Goal: Transaction & Acquisition: Download file/media

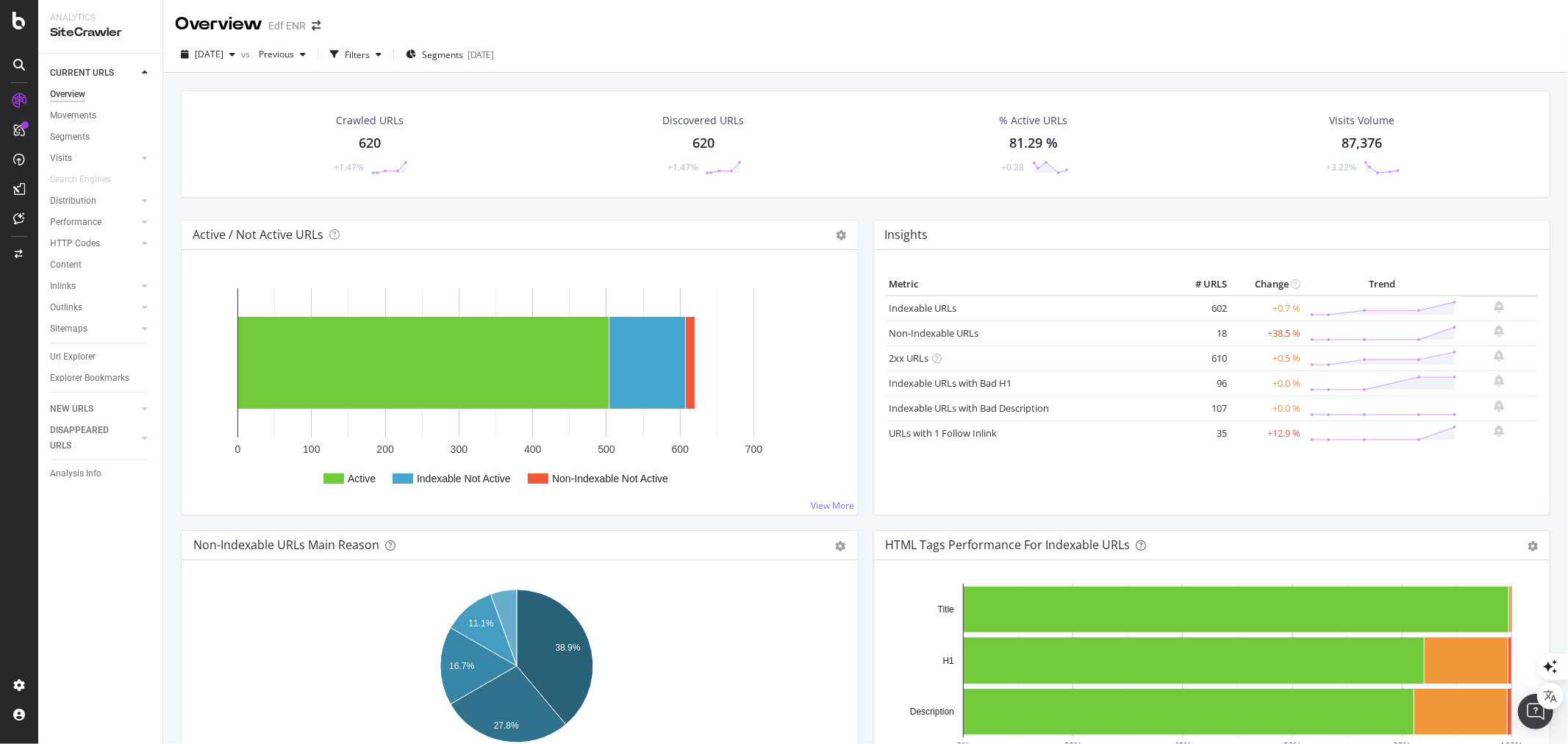
drag, startPoint x: 79, startPoint y: 357, endPoint x: 1030, endPoint y: 19, distance: 1009.3
click at [79, 357] on div "Url Explorer" at bounding box center [73, 357] width 45 height 16
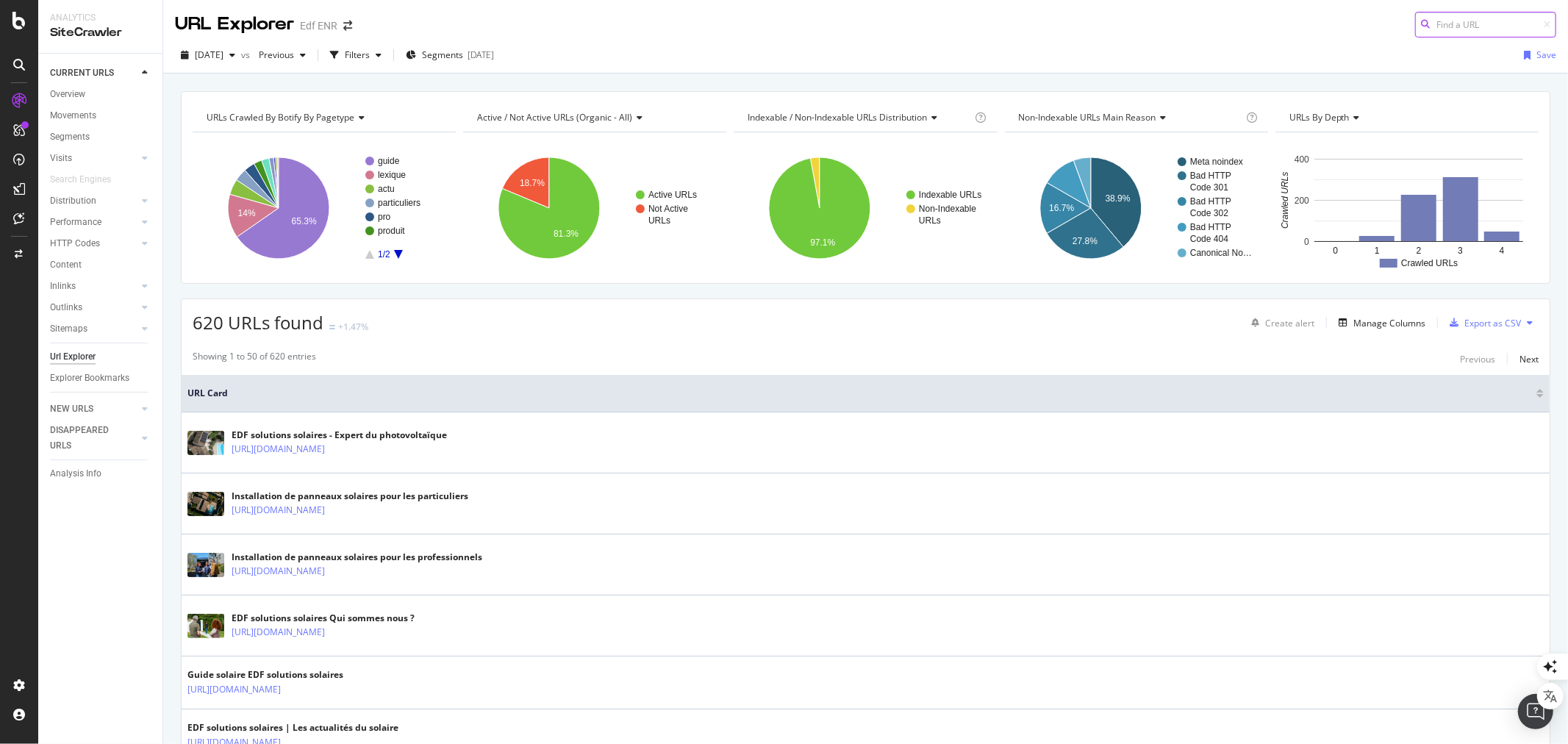
click at [1456, 22] on input at bounding box center [1485, 25] width 141 height 26
type input "dpe"
click at [289, 237] on icon "A chart." at bounding box center [283, 208] width 93 height 102
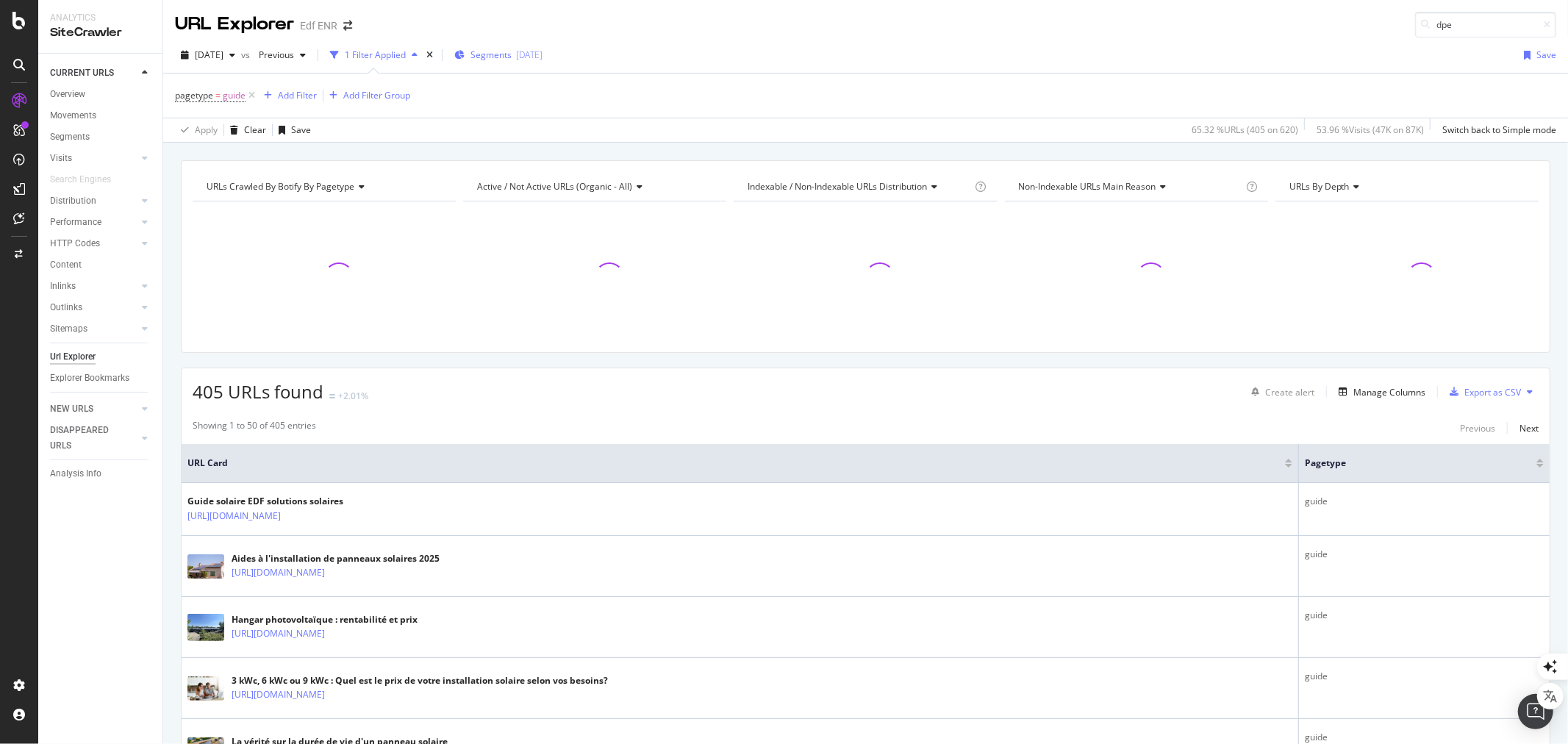
click at [512, 52] on span "Segments" at bounding box center [491, 55] width 41 height 12
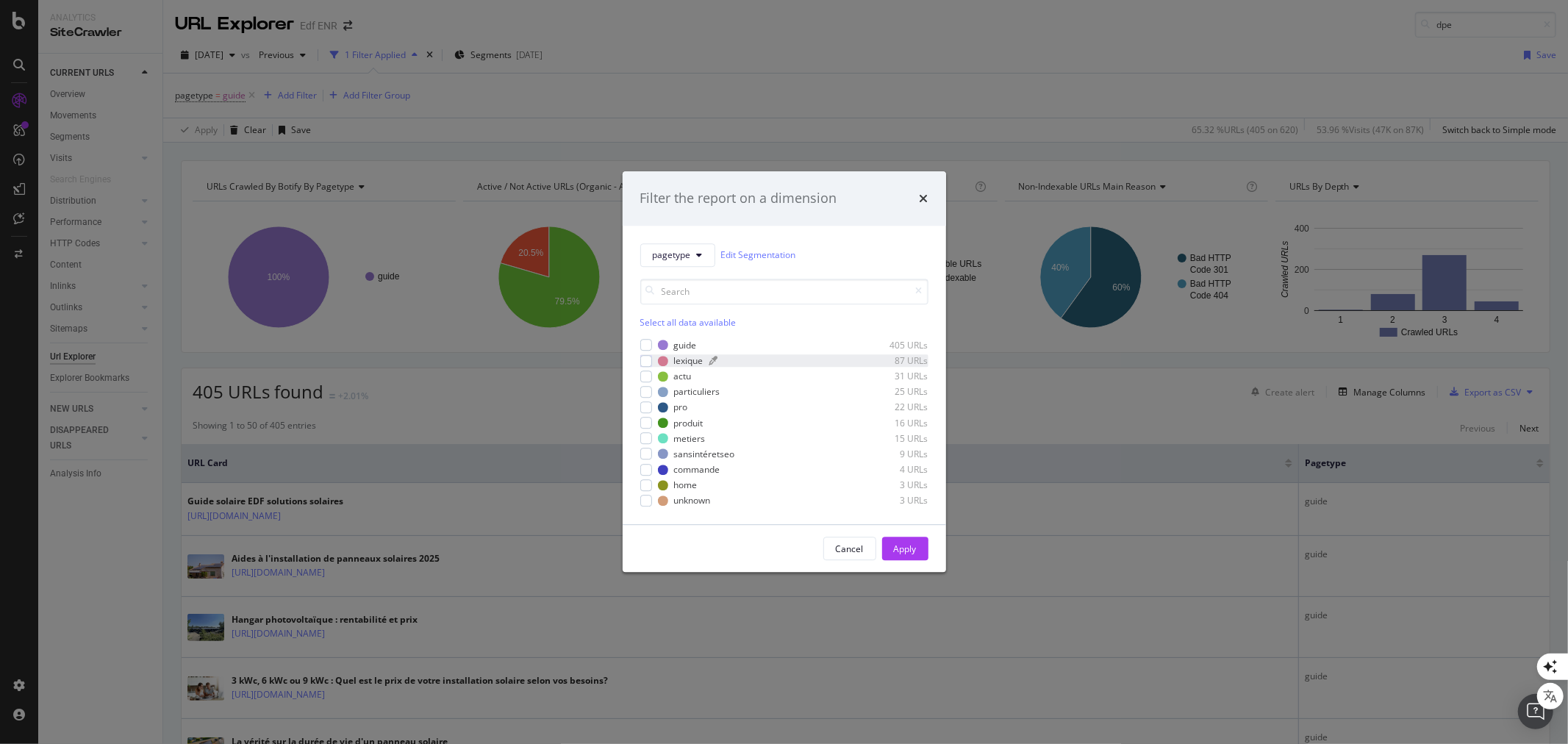
click at [674, 358] on div "lexique" at bounding box center [689, 361] width 30 height 12
click at [903, 548] on div "Apply" at bounding box center [905, 549] width 23 height 12
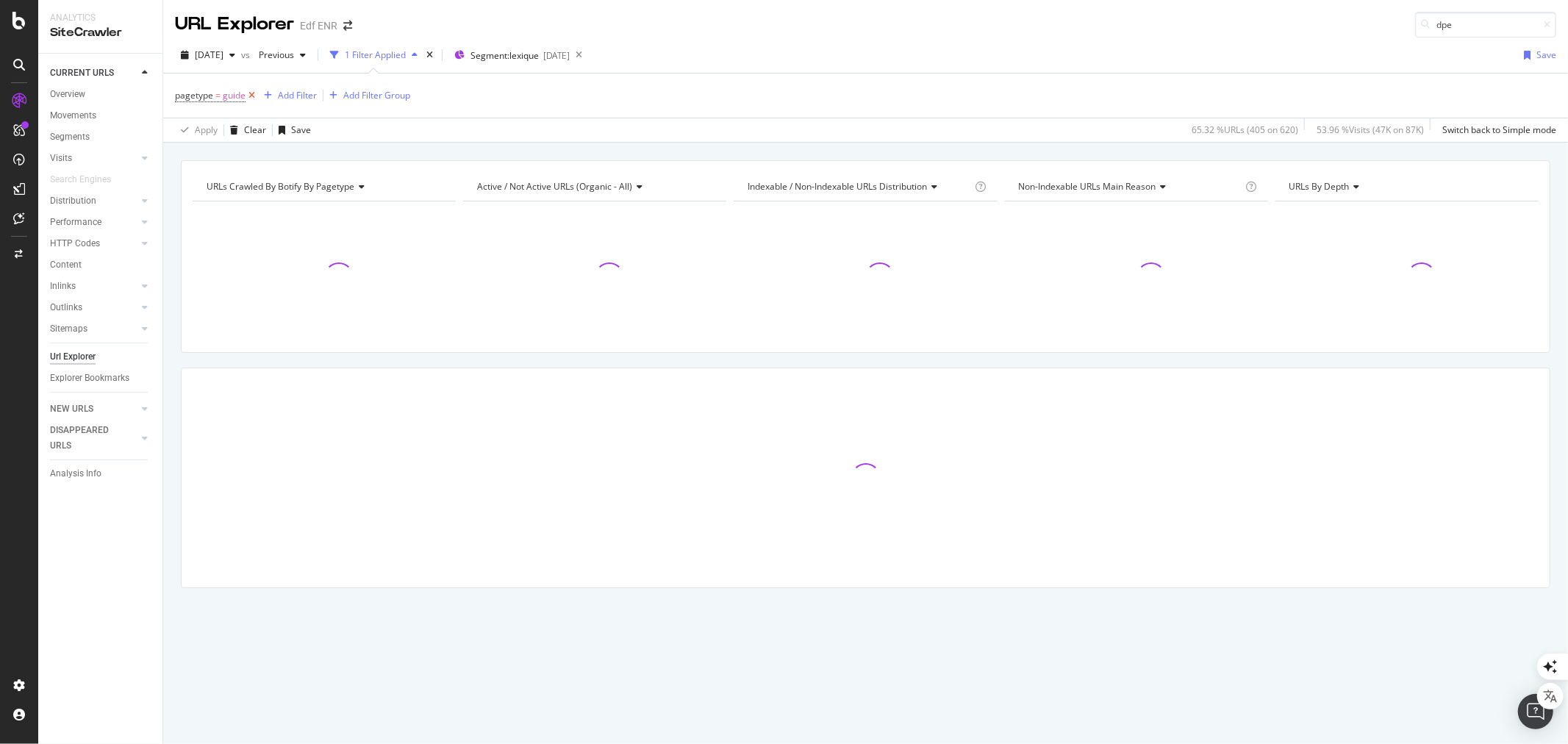
click at [255, 96] on icon at bounding box center [252, 96] width 12 height 15
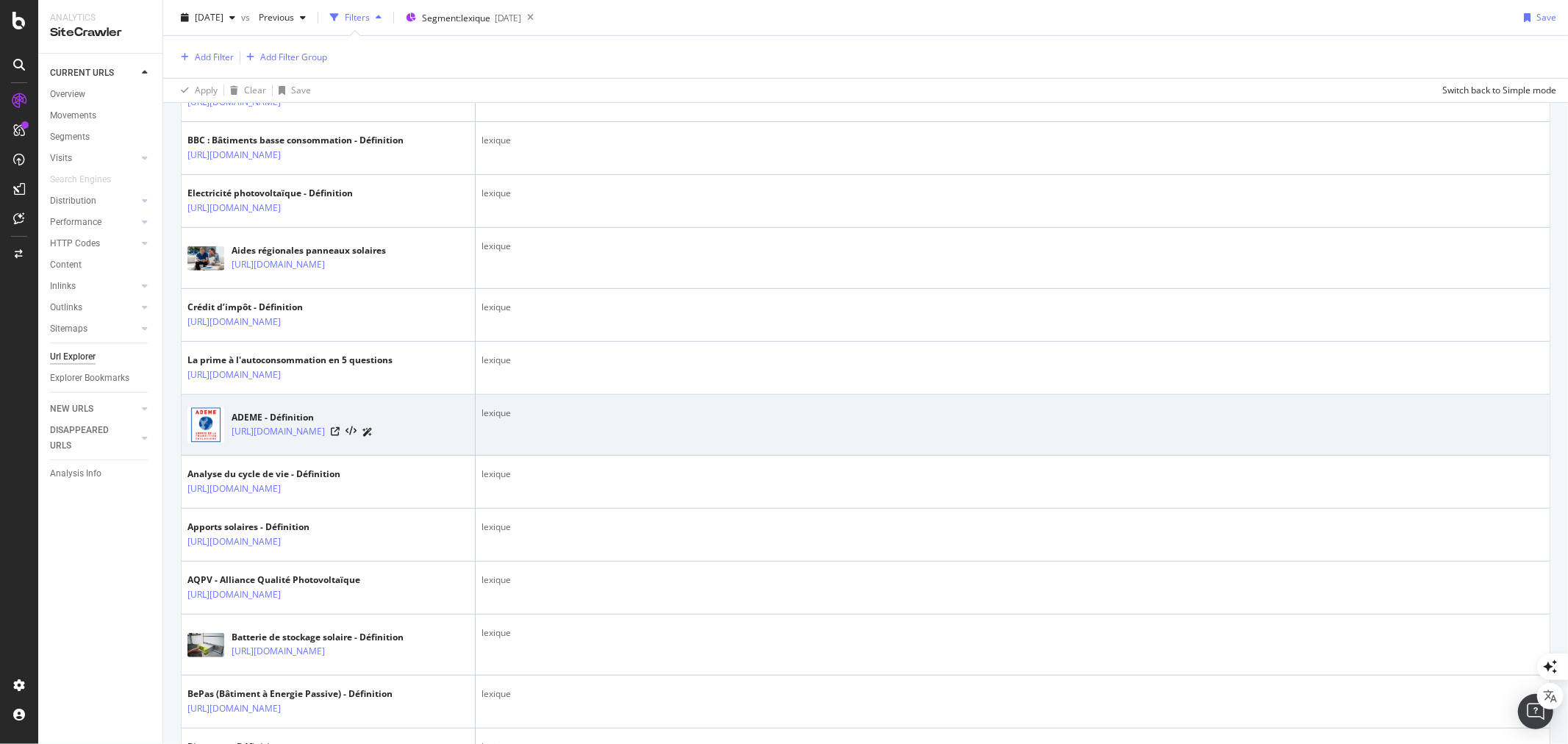
scroll to position [572, 0]
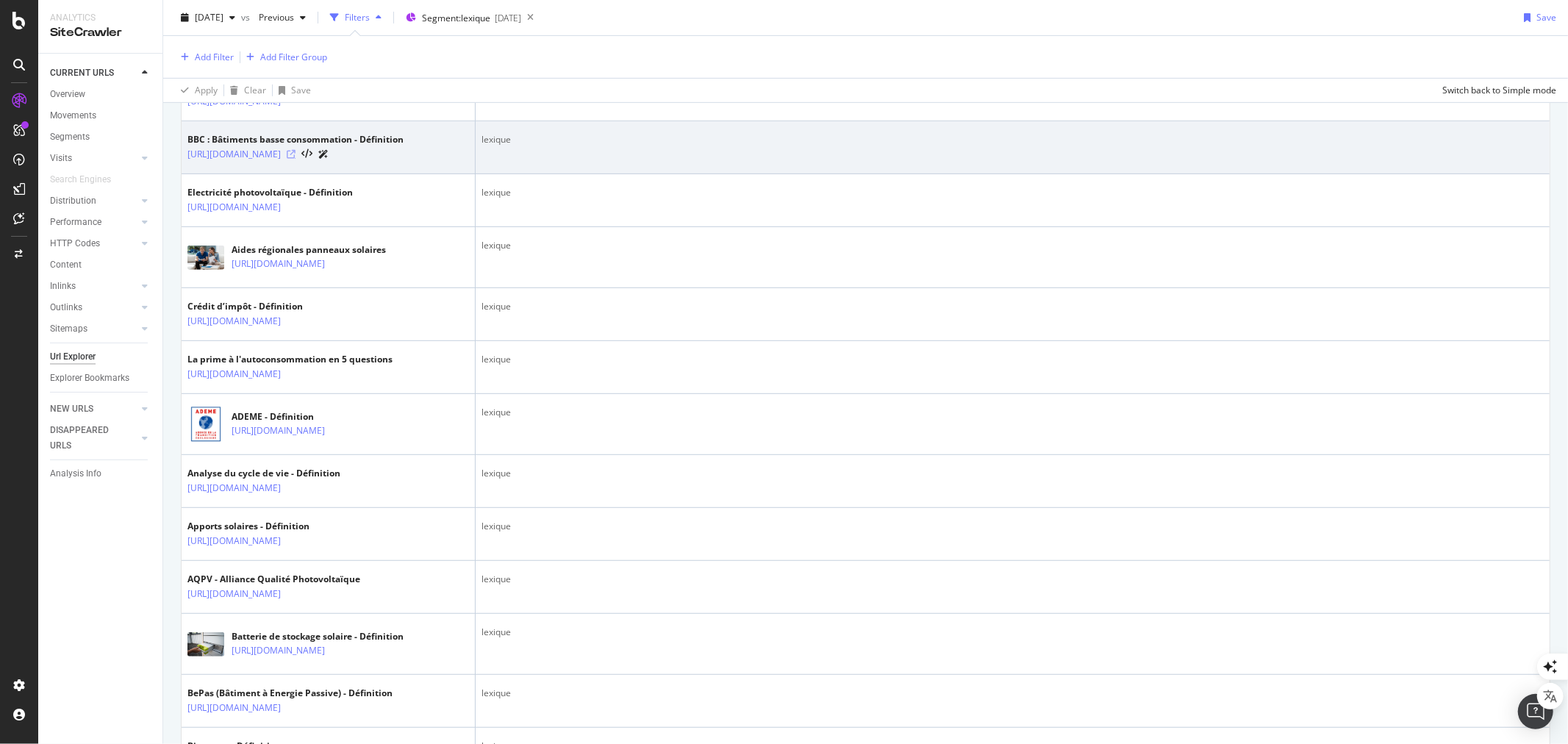
click at [295, 159] on icon at bounding box center [291, 155] width 9 height 9
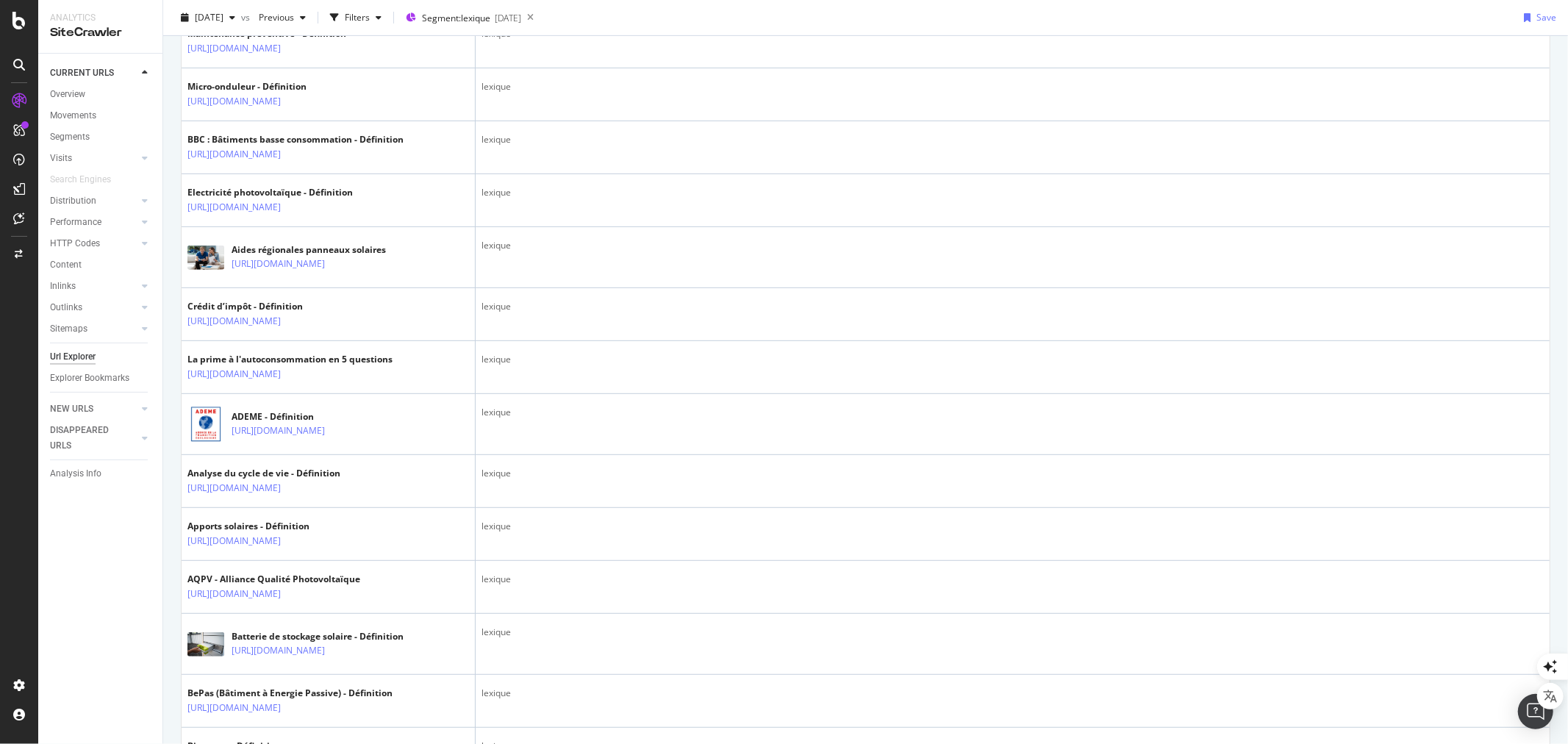
scroll to position [0, 0]
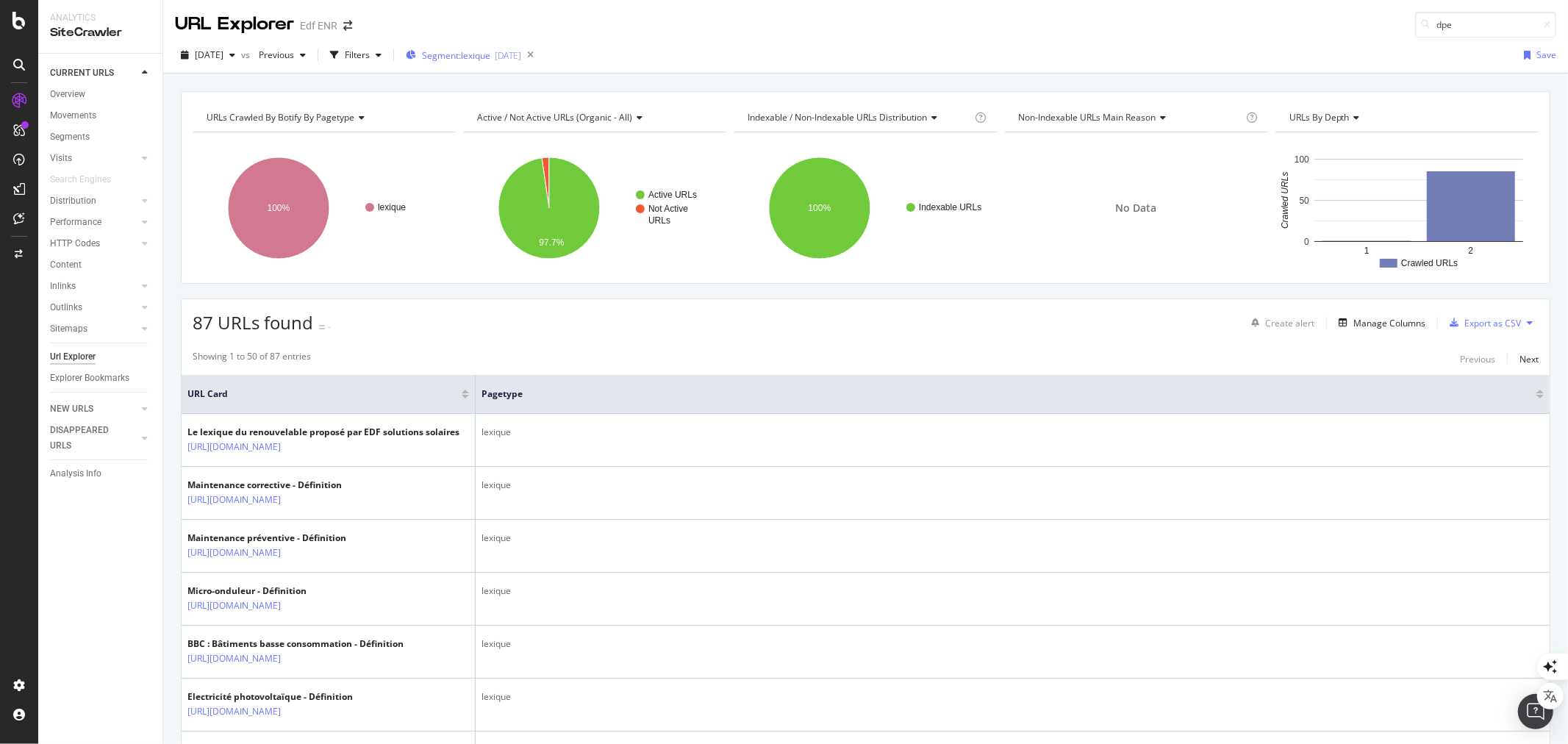
click at [521, 50] on div "Segment: lexique 2025-02-20" at bounding box center [463, 56] width 116 height 12
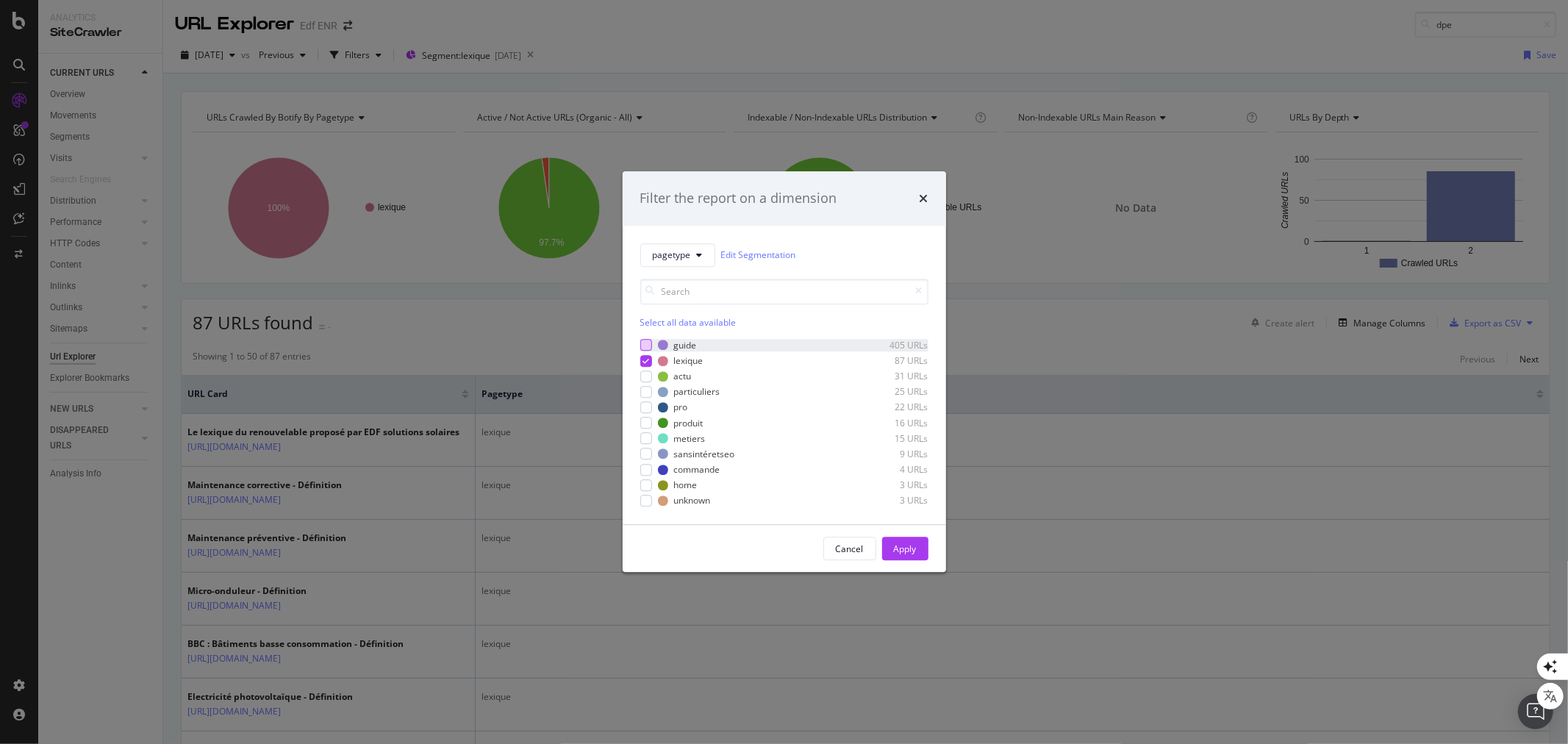
click at [645, 344] on div "modal" at bounding box center [646, 346] width 12 height 12
click at [644, 359] on icon "modal" at bounding box center [646, 361] width 7 height 7
click at [909, 548] on div "Apply" at bounding box center [905, 549] width 23 height 12
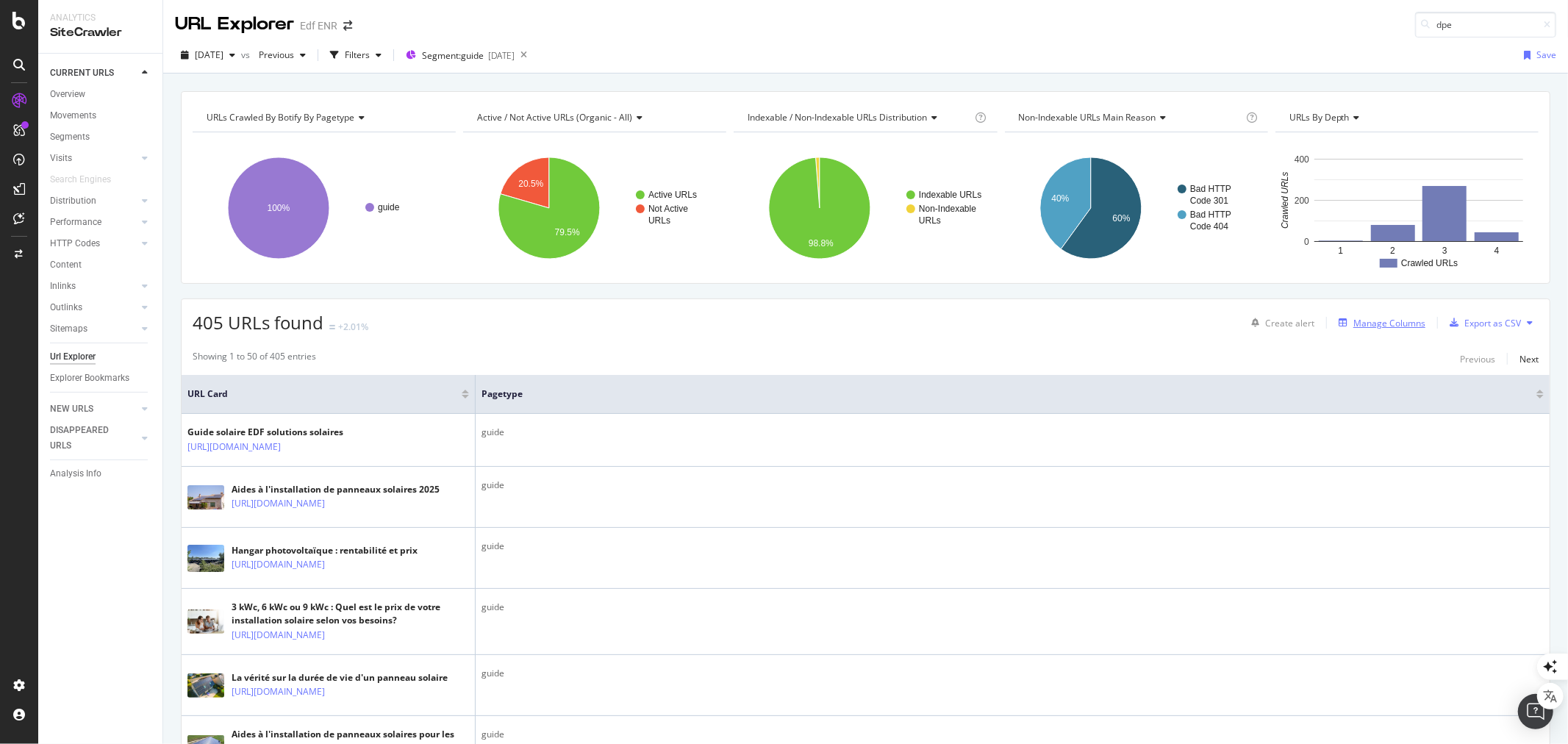
click at [1385, 326] on div "Manage Columns" at bounding box center [1389, 323] width 72 height 12
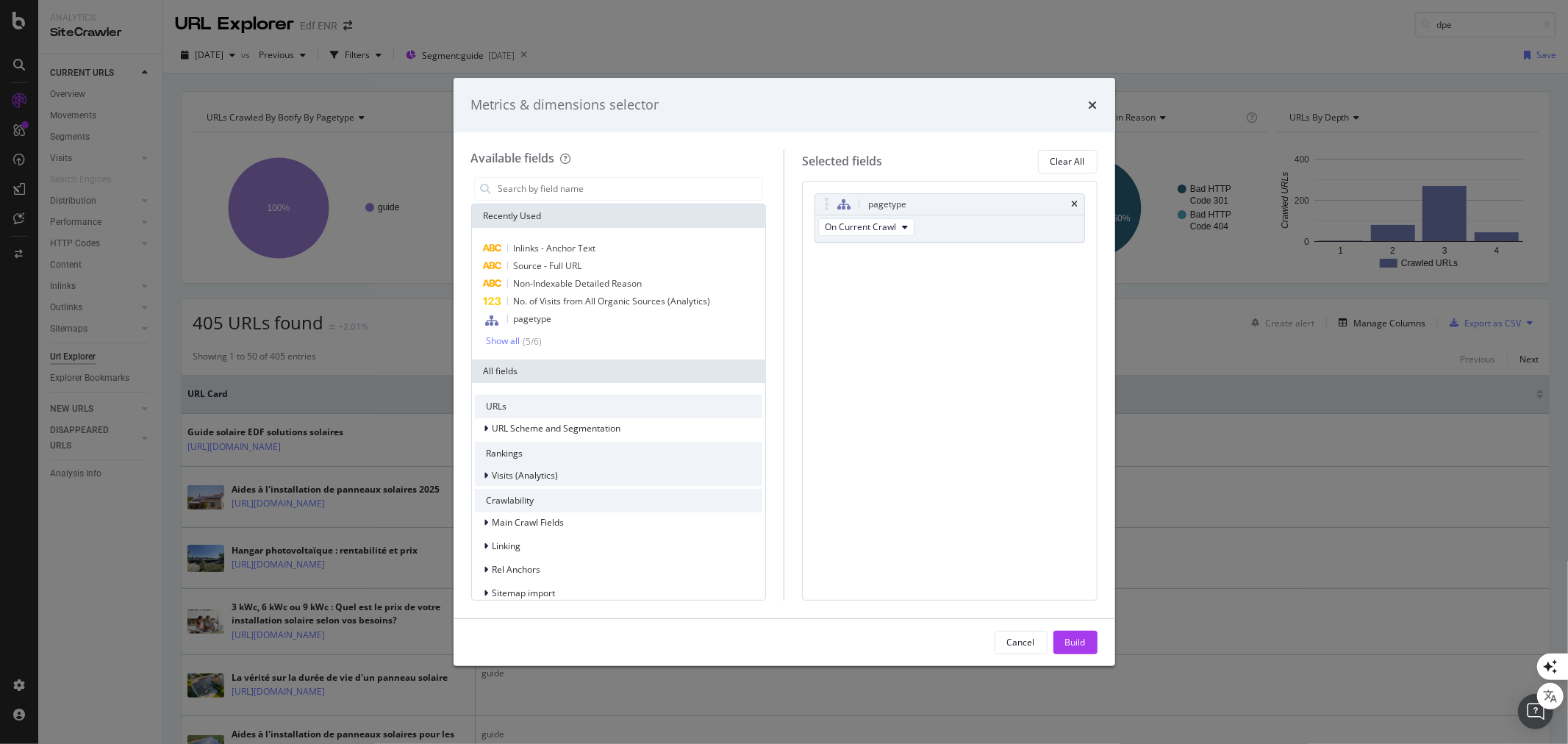
click at [547, 475] on span "Visits (Analytics)" at bounding box center [526, 475] width 66 height 12
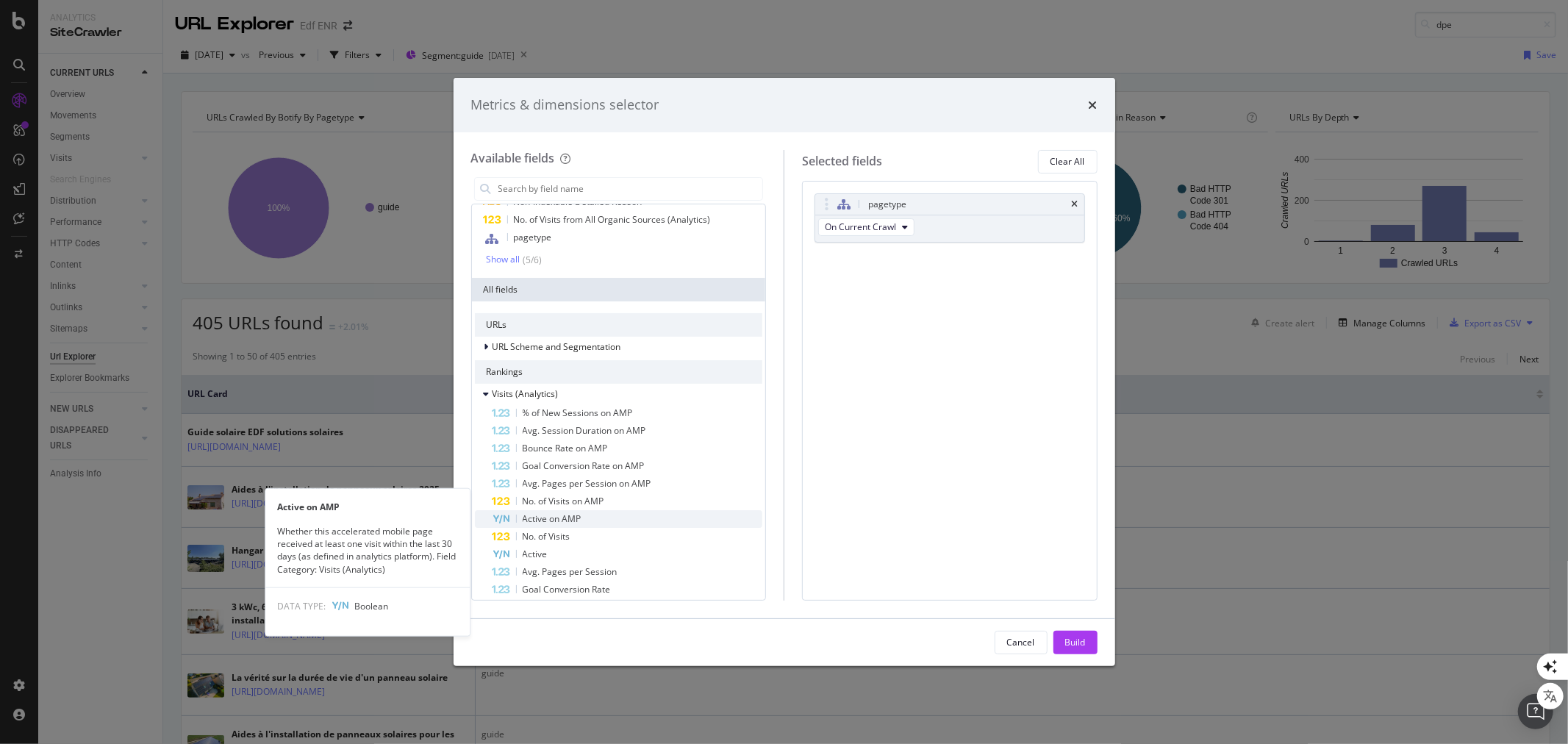
scroll to position [245, 0]
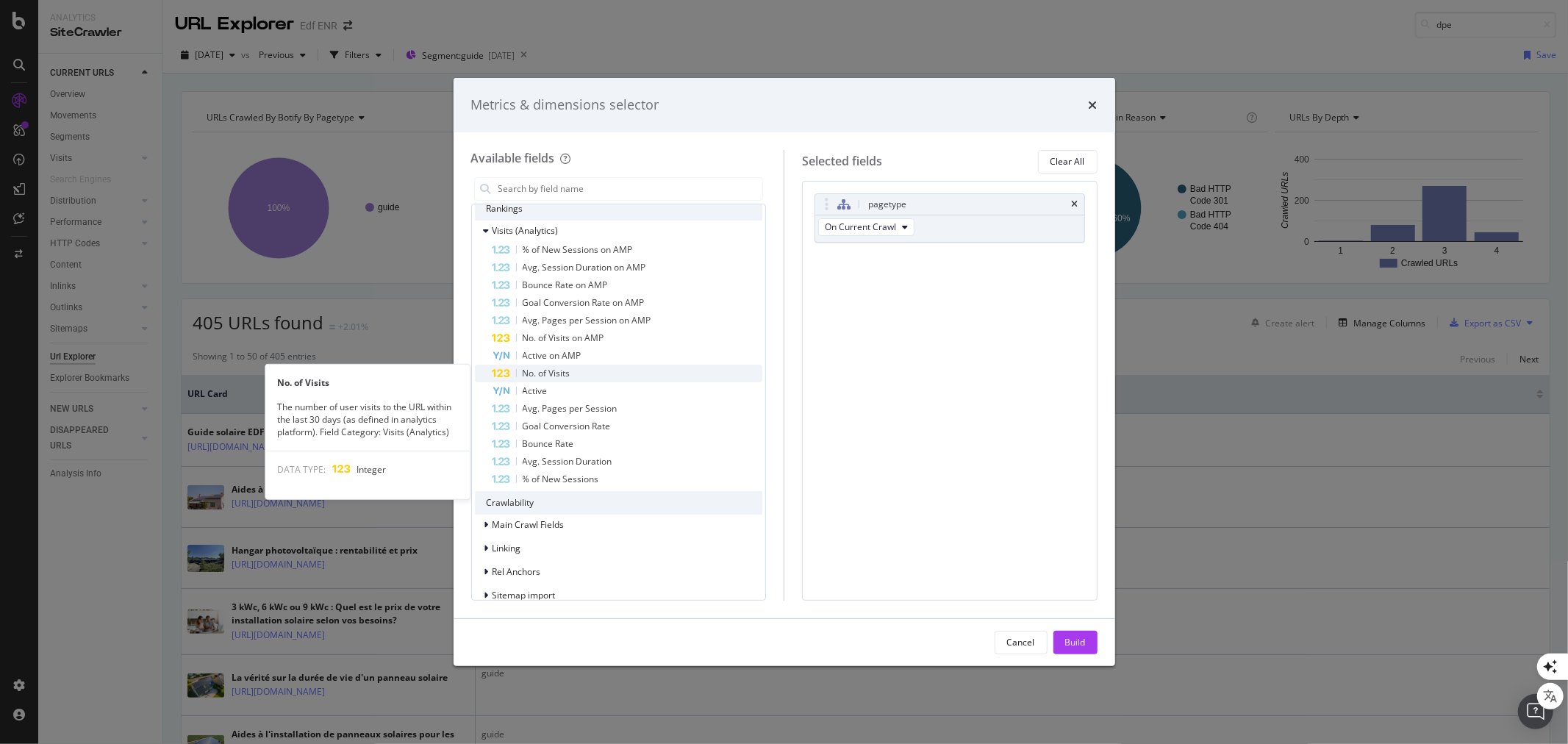
click at [575, 368] on div "No. of Visits" at bounding box center [627, 374] width 270 height 17
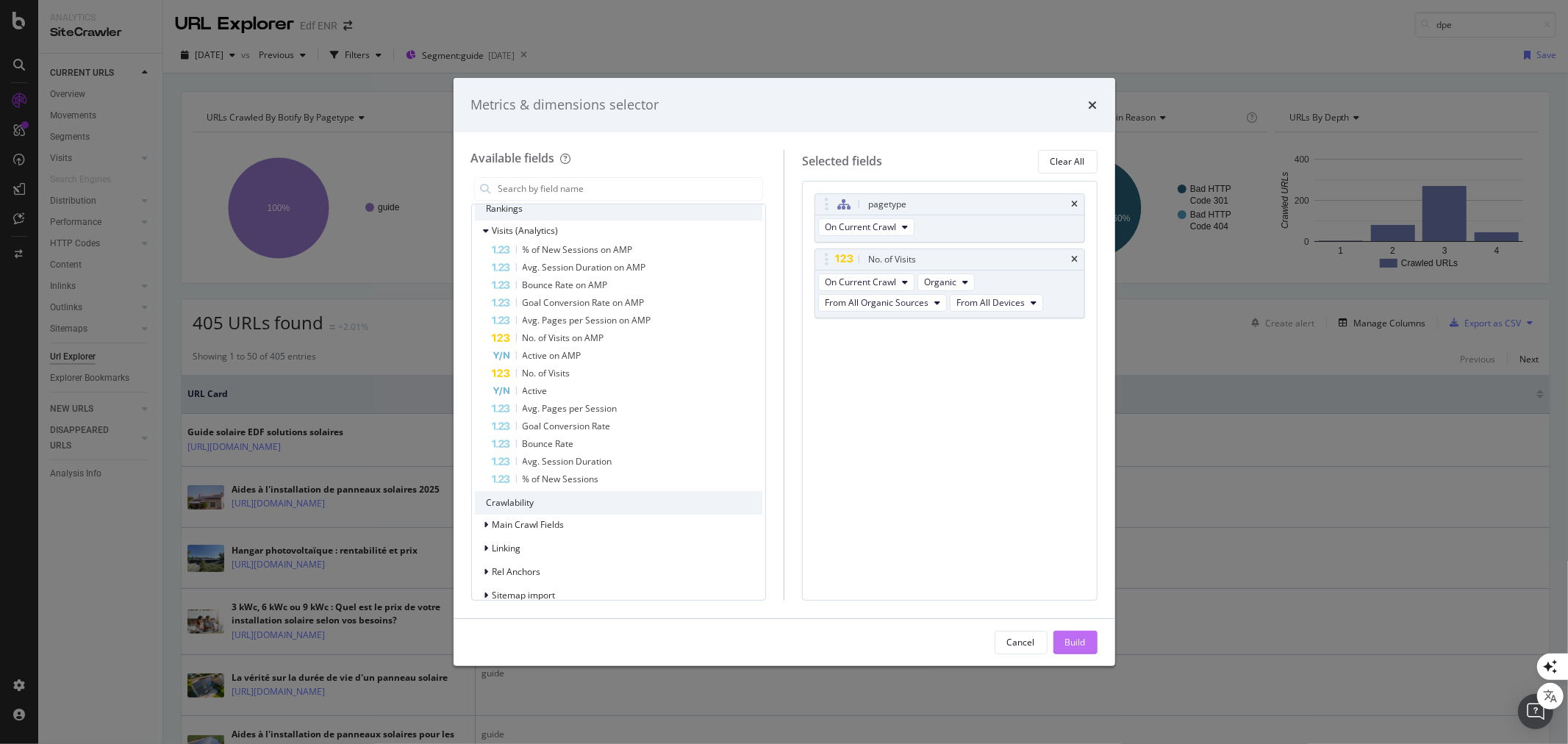
click at [1068, 644] on div "Build" at bounding box center [1075, 642] width 21 height 12
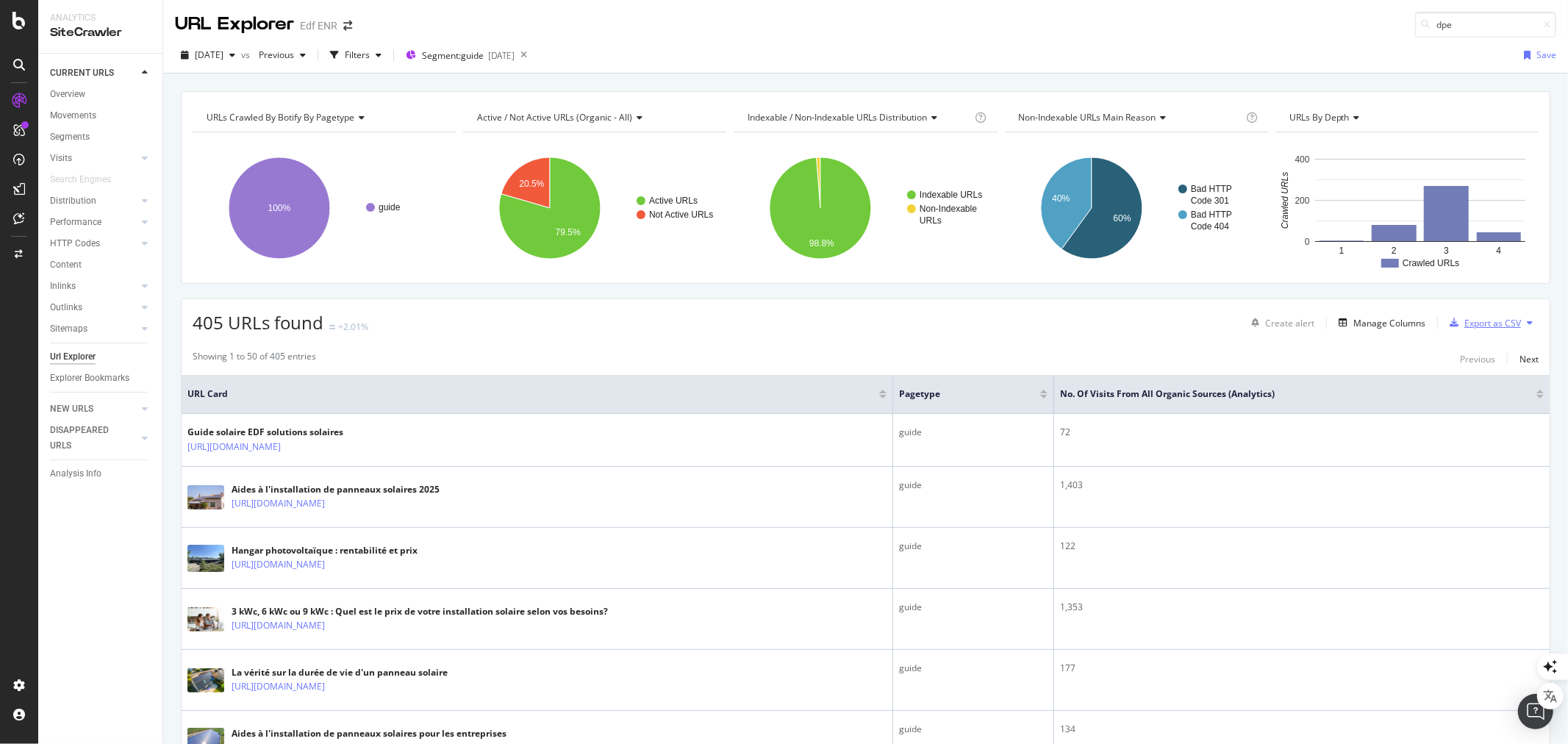
click at [1488, 325] on div "Export as CSV" at bounding box center [1492, 323] width 56 height 12
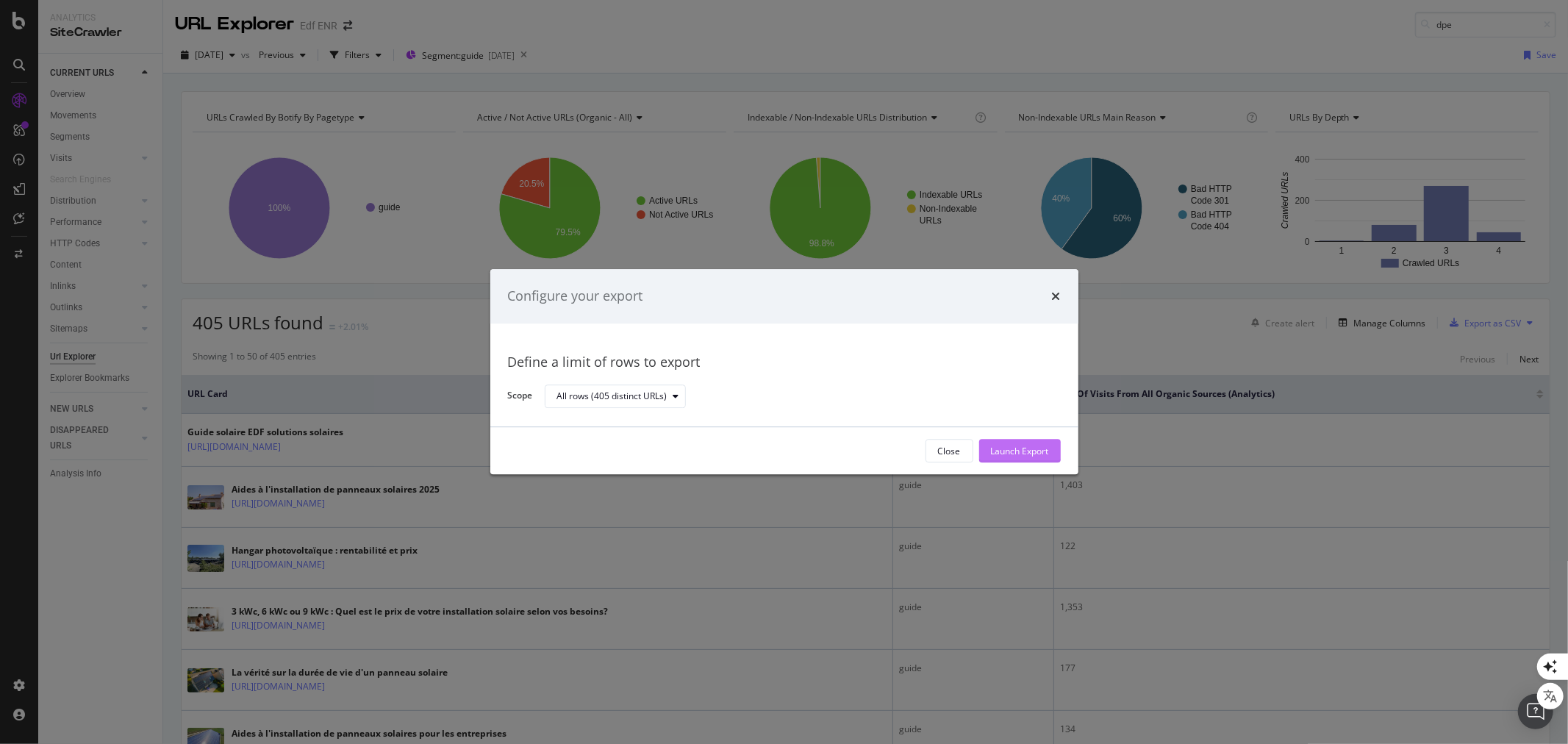
click at [1019, 457] on div "Launch Export" at bounding box center [1020, 451] width 58 height 12
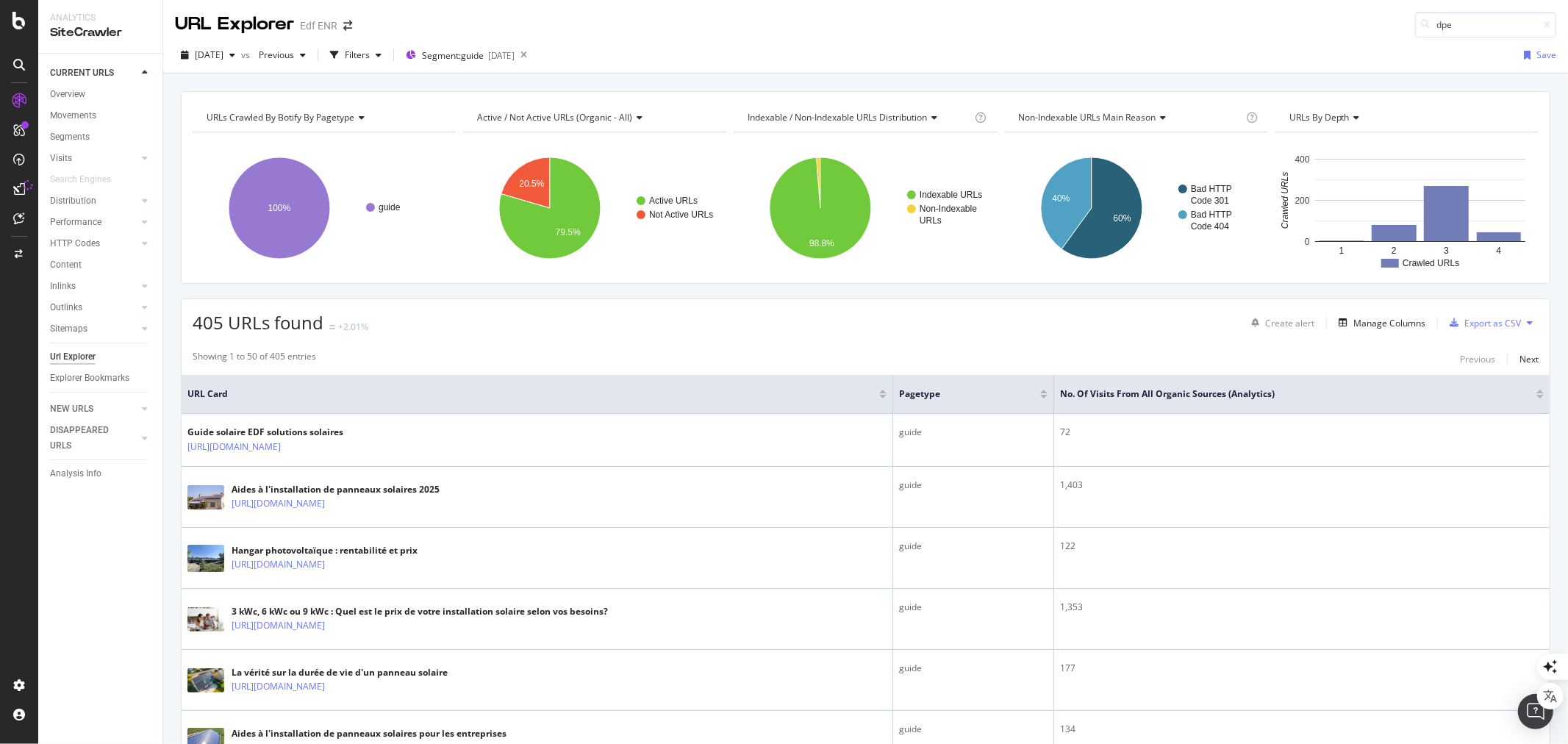
click at [23, 187] on icon at bounding box center [28, 185] width 10 height 10
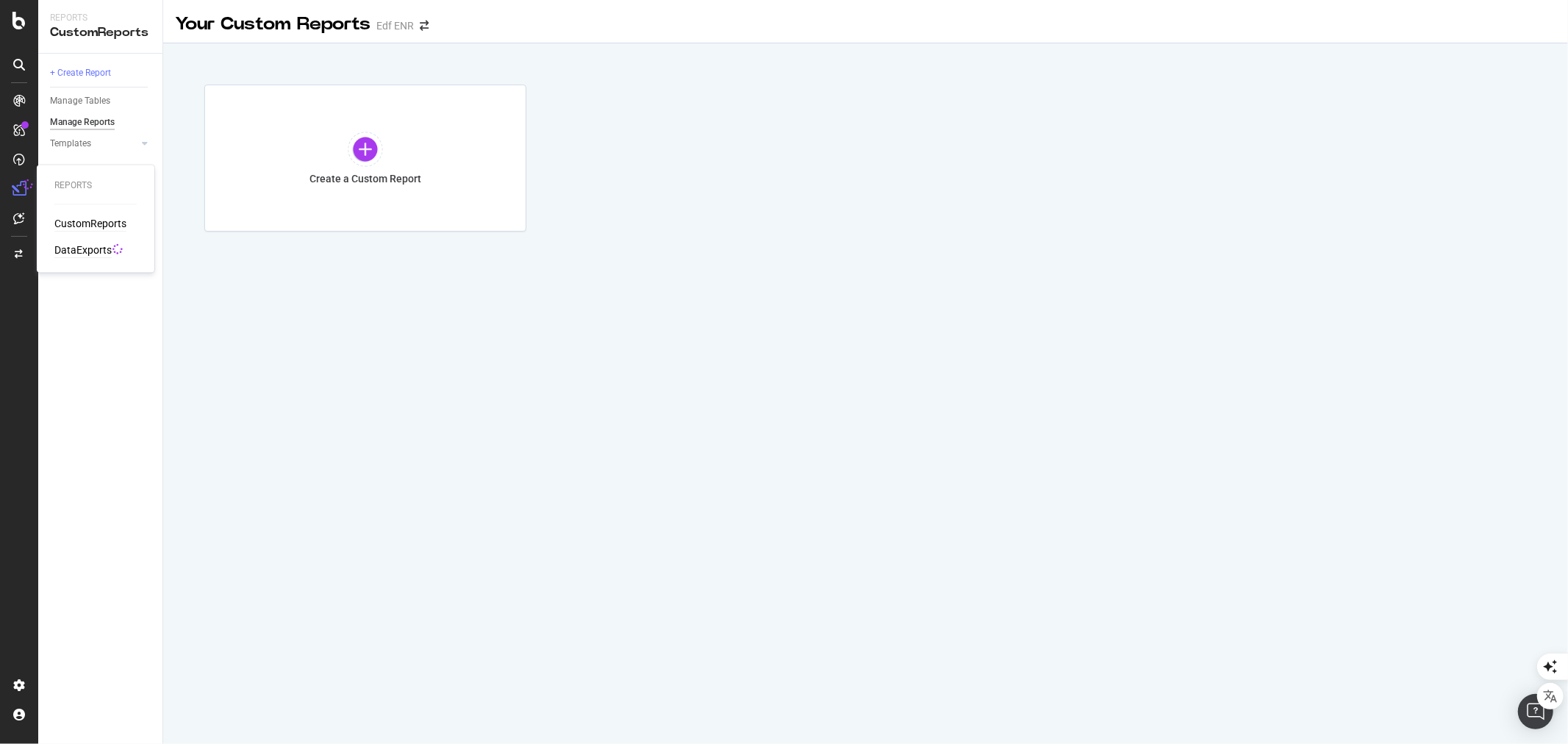
click at [74, 247] on div "DataExports" at bounding box center [83, 250] width 57 height 15
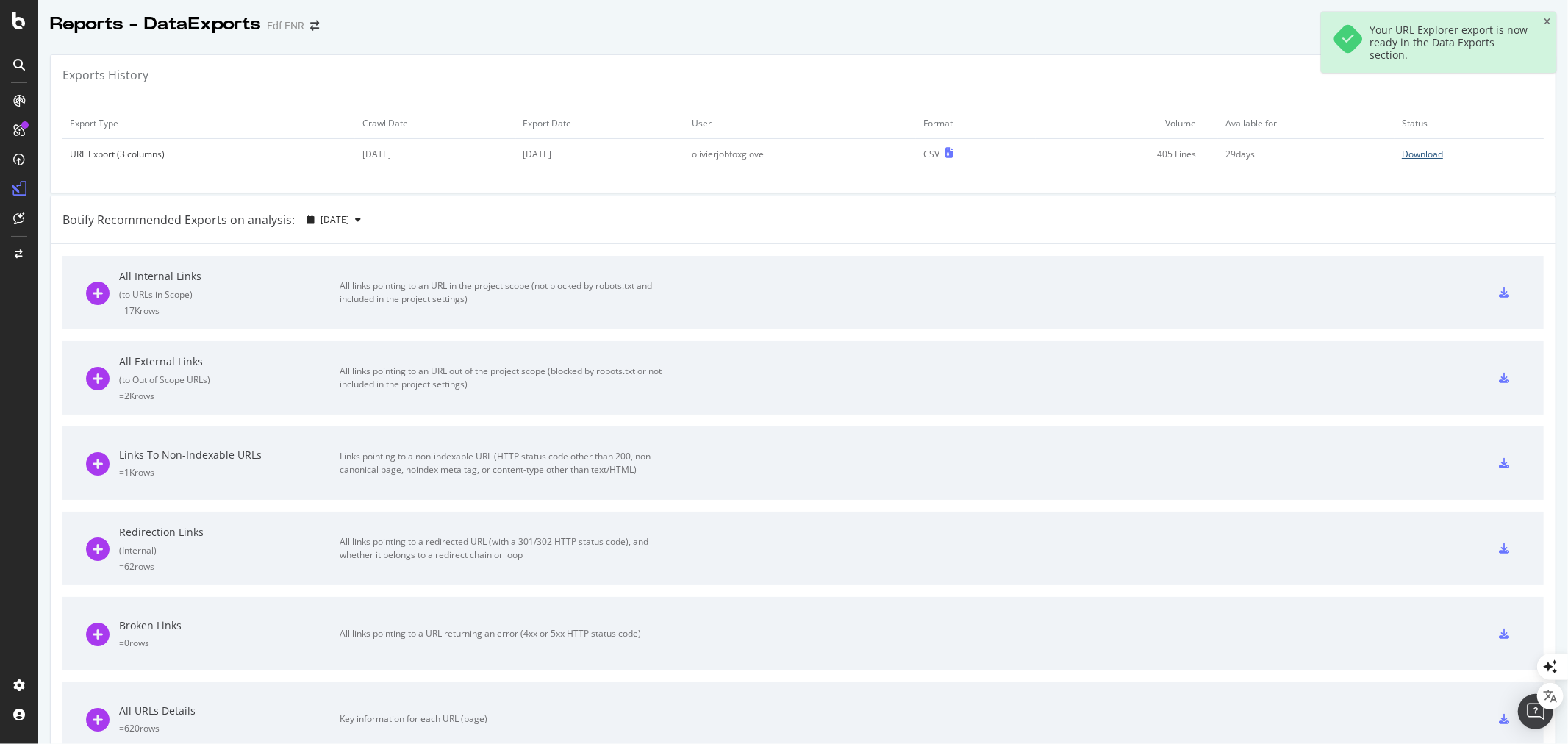
click at [1402, 157] on div "Download" at bounding box center [1422, 154] width 41 height 12
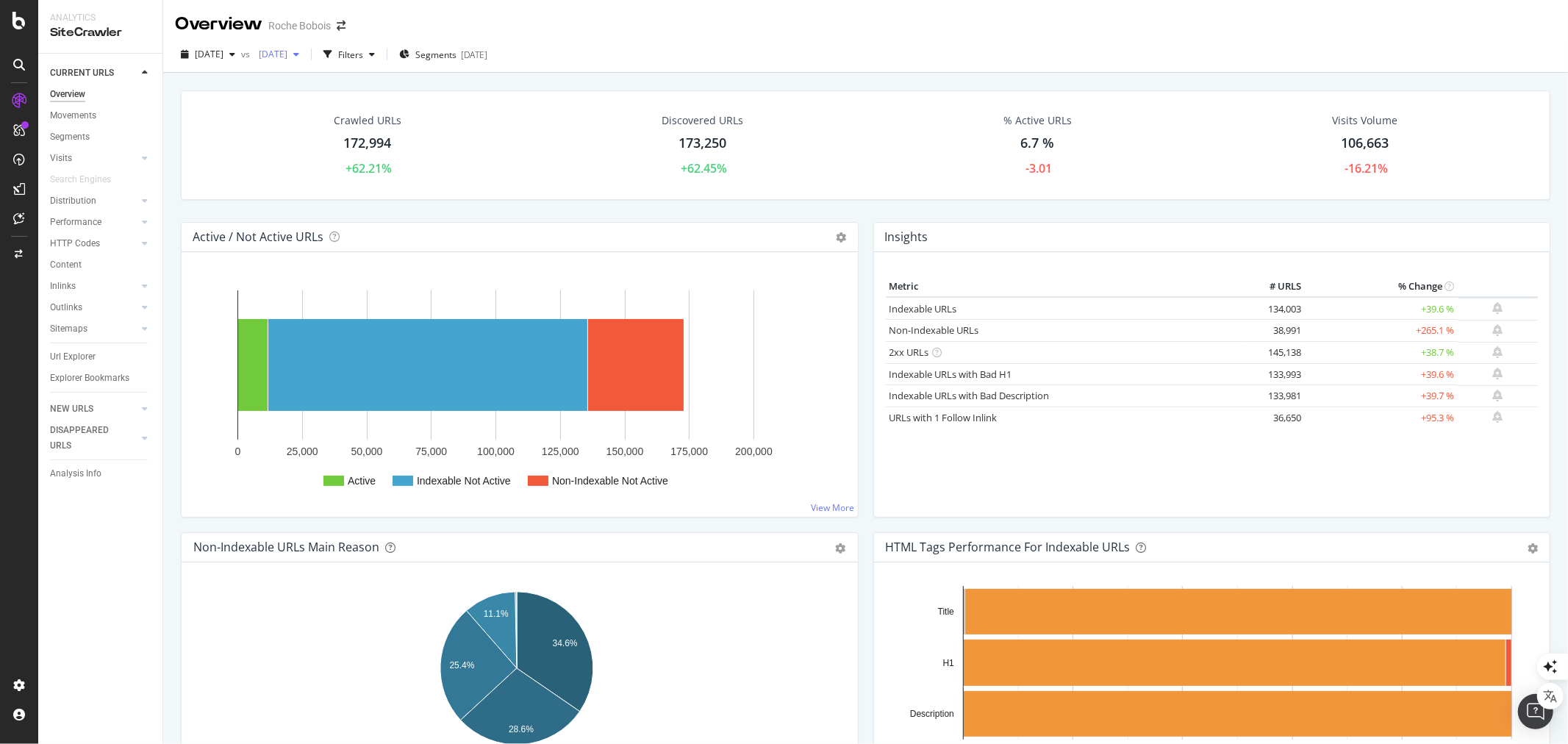
drag, startPoint x: 0, startPoint y: 0, endPoint x: 317, endPoint y: 55, distance: 321.7
click at [288, 55] on span "[DATE]" at bounding box center [270, 54] width 35 height 12
click at [327, 98] on div "[DATE]" at bounding box center [325, 103] width 79 height 13
click at [288, 55] on span "[DATE]" at bounding box center [270, 54] width 35 height 12
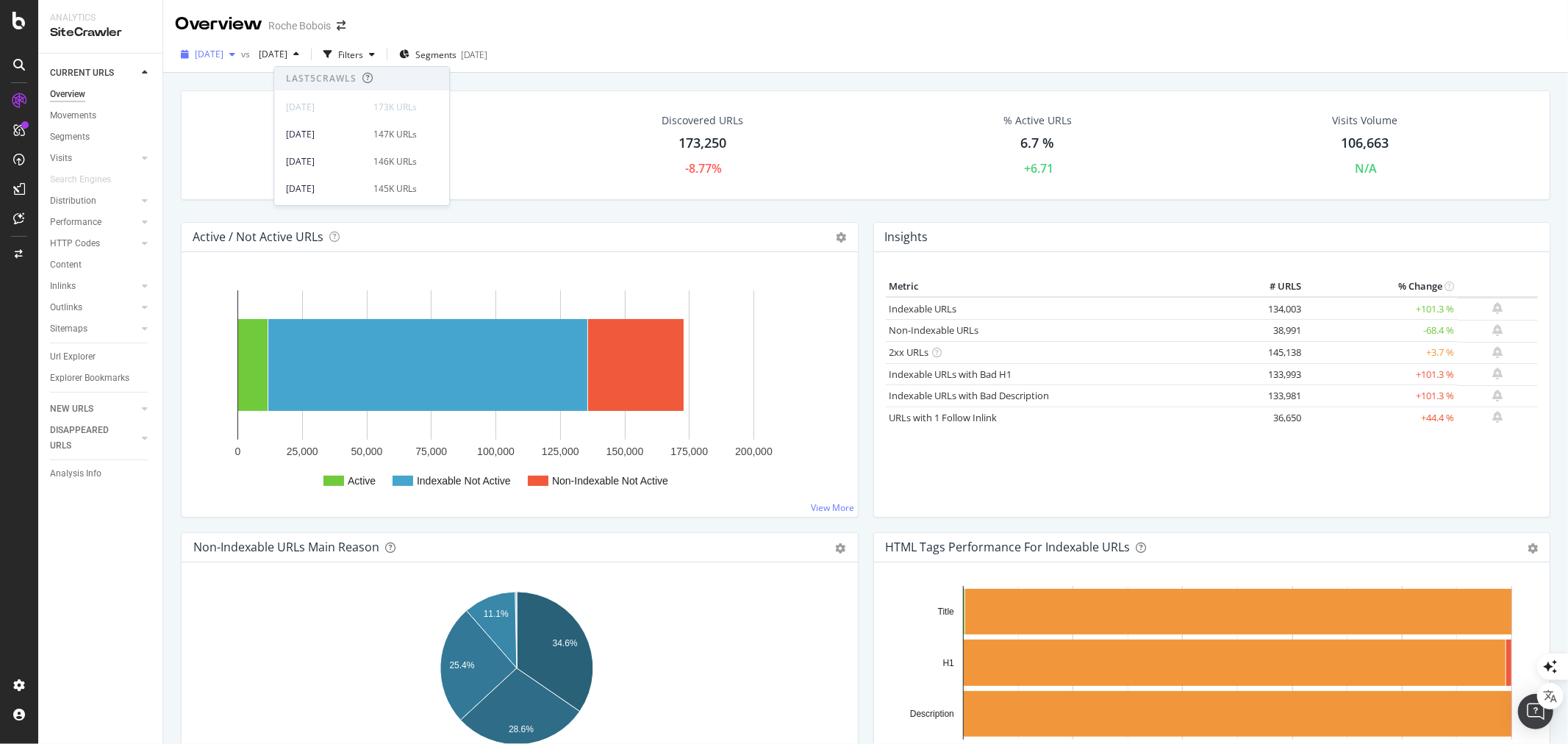
click at [223, 55] on span "[DATE]" at bounding box center [208, 54] width 29 height 12
click at [234, 179] on div "[DATE]" at bounding box center [235, 185] width 79 height 13
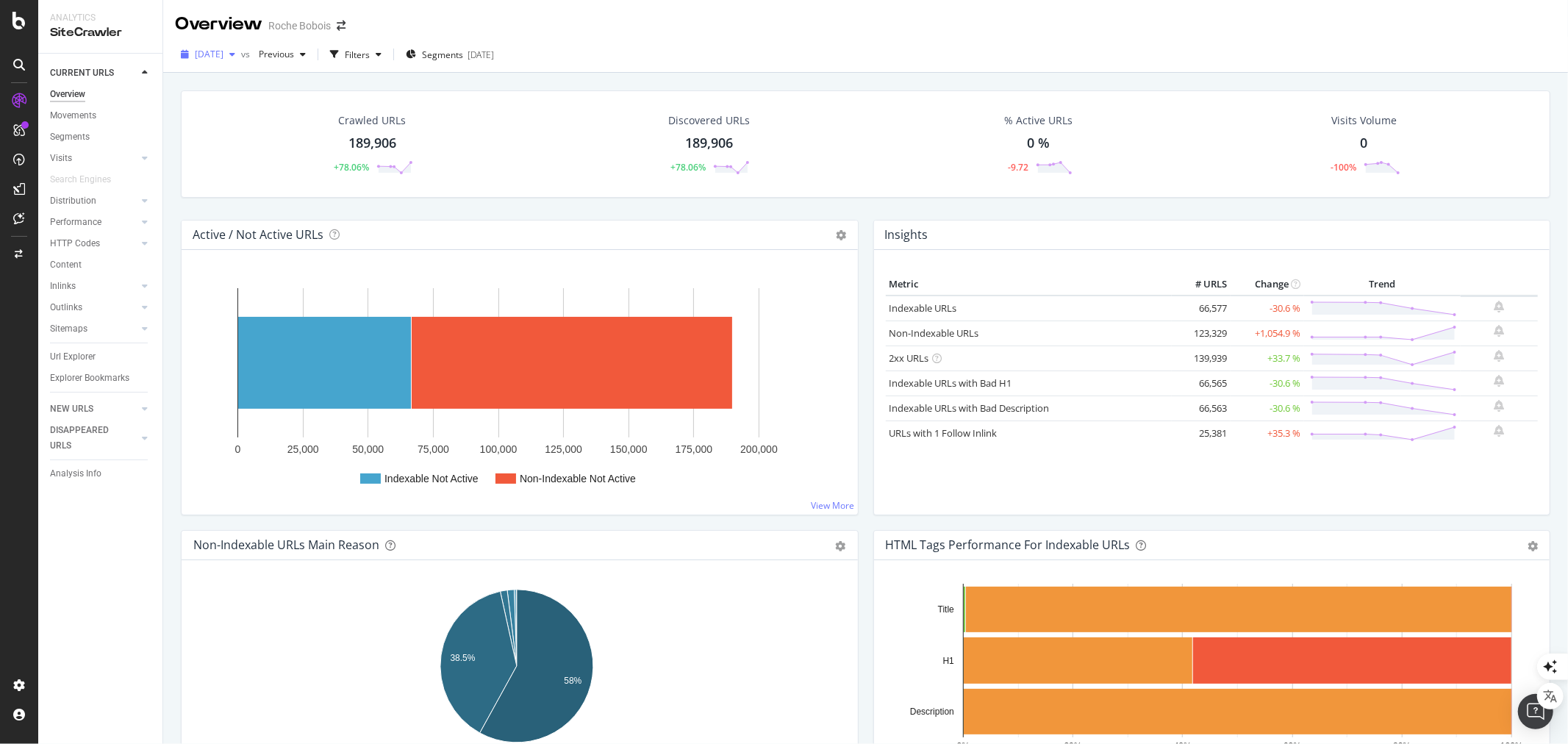
click at [214, 56] on span "[DATE]" at bounding box center [208, 54] width 29 height 12
click at [255, 157] on div "[DATE]" at bounding box center [235, 157] width 79 height 13
